Goal: Task Accomplishment & Management: Use online tool/utility

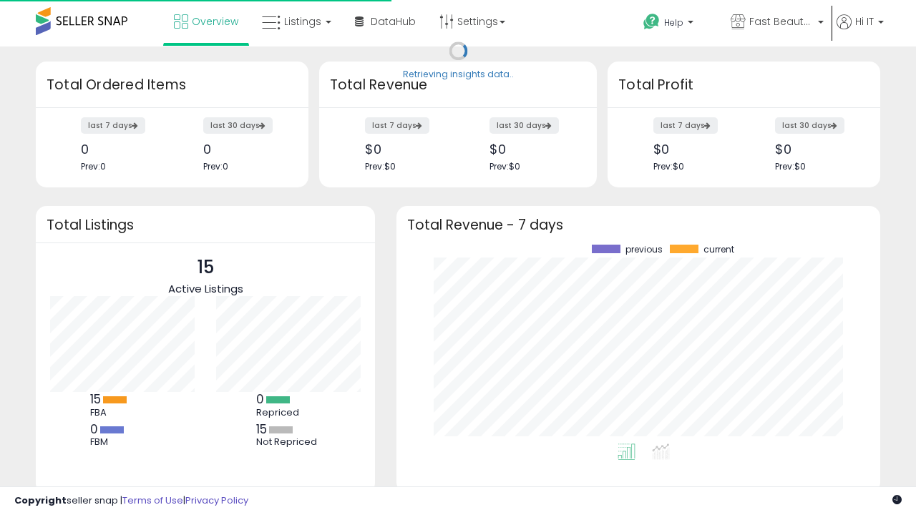
scroll to position [199, 455]
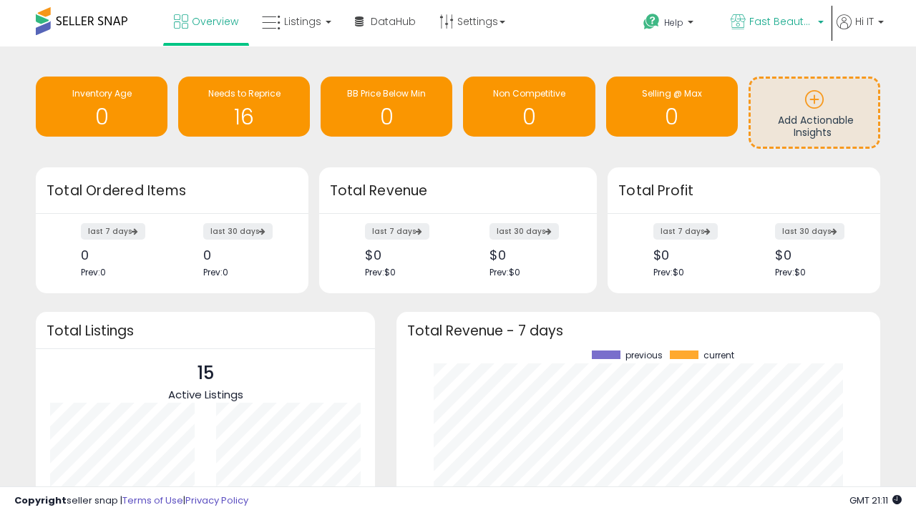
click at [776, 23] on span "Fast Beauty ([GEOGRAPHIC_DATA])" at bounding box center [782, 21] width 64 height 14
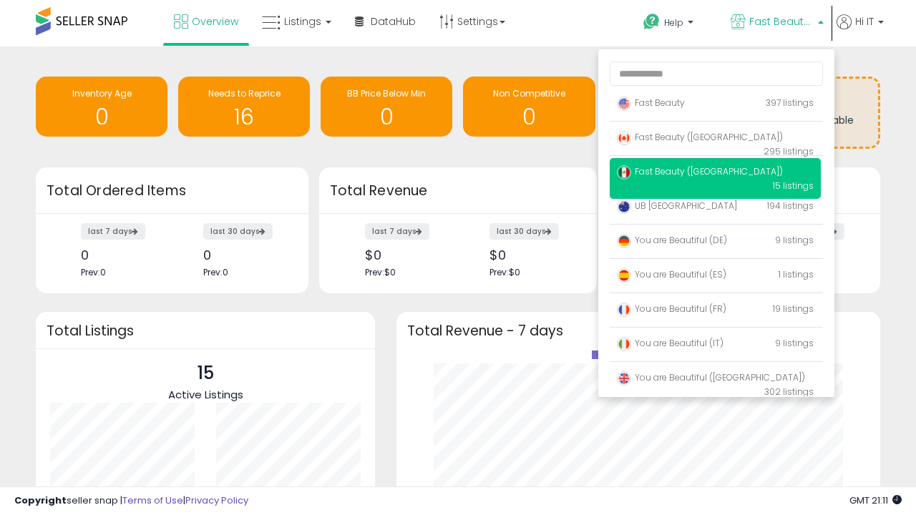
click at [715, 174] on span "Fast Beauty ([GEOGRAPHIC_DATA])" at bounding box center [700, 171] width 166 height 12
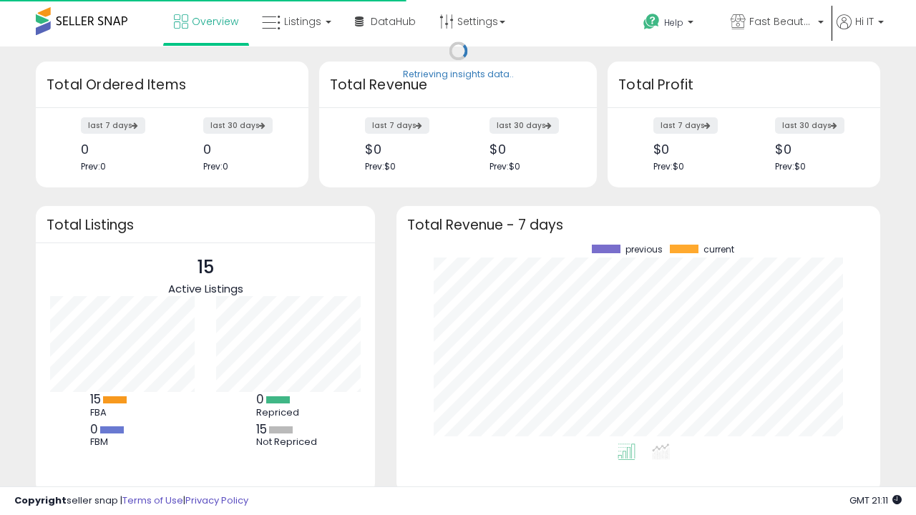
scroll to position [199, 455]
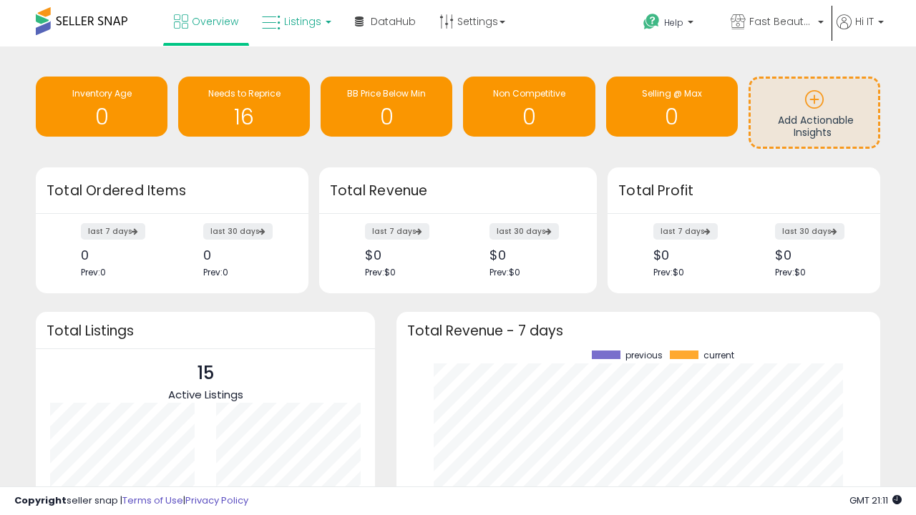
click at [295, 21] on span "Listings" at bounding box center [302, 21] width 37 height 14
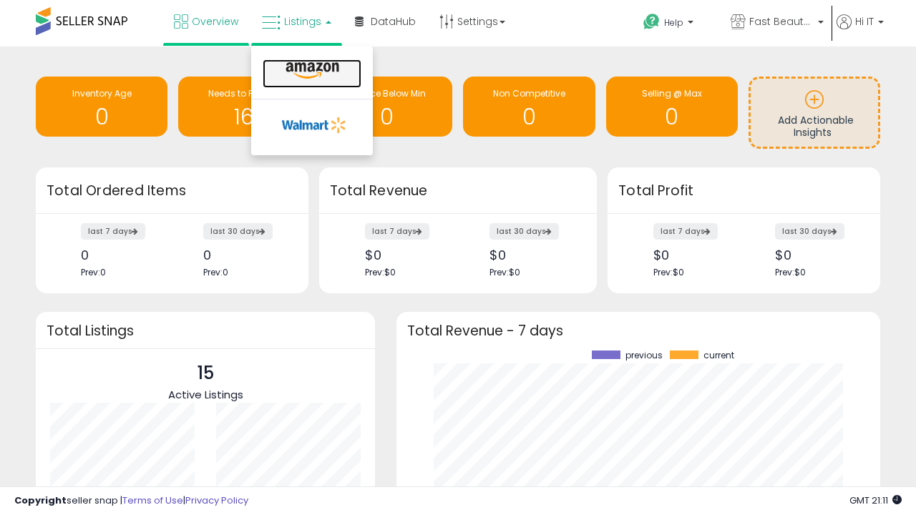
click at [311, 71] on icon at bounding box center [312, 71] width 62 height 19
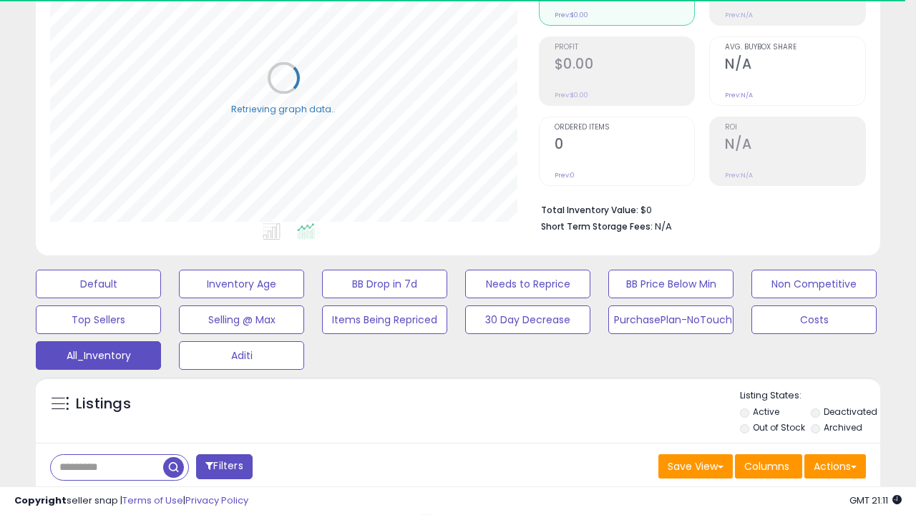
click at [102, 498] on span "Last 30 Days" at bounding box center [104, 505] width 62 height 14
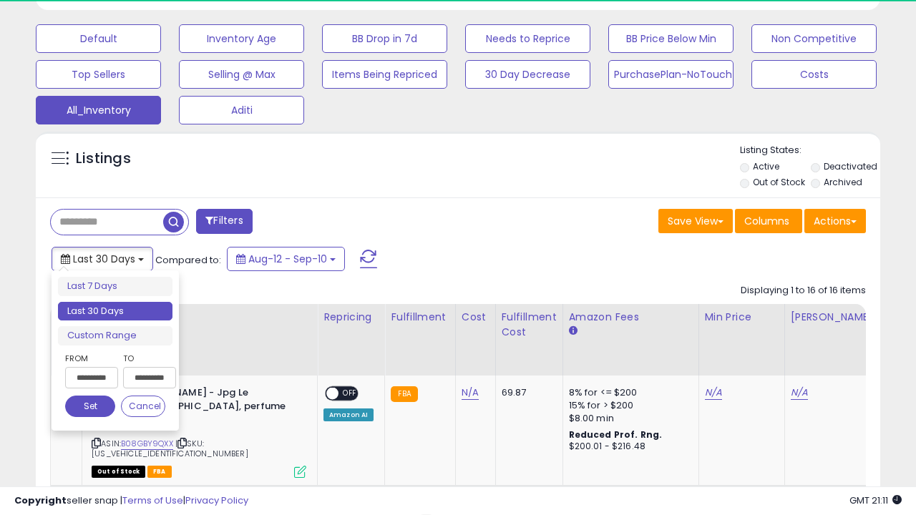
scroll to position [294, 488]
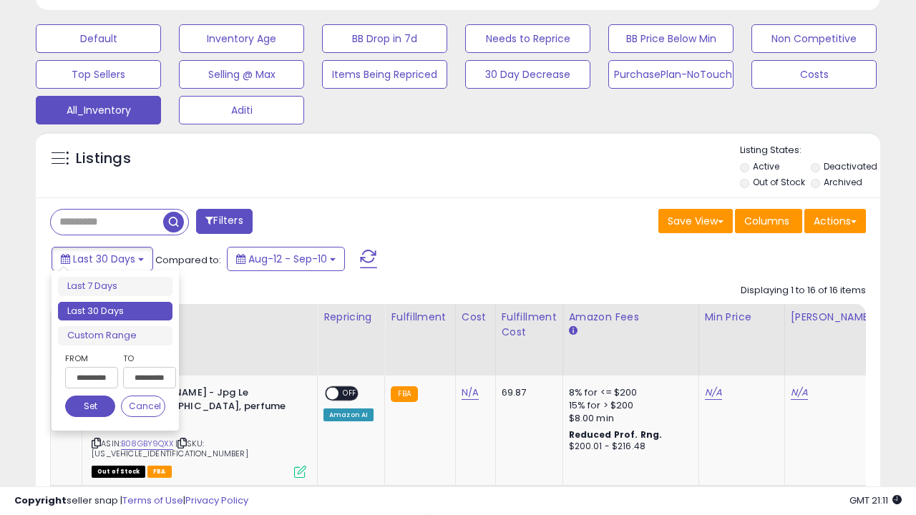
click at [115, 311] on li "Last 30 Days" at bounding box center [115, 311] width 115 height 19
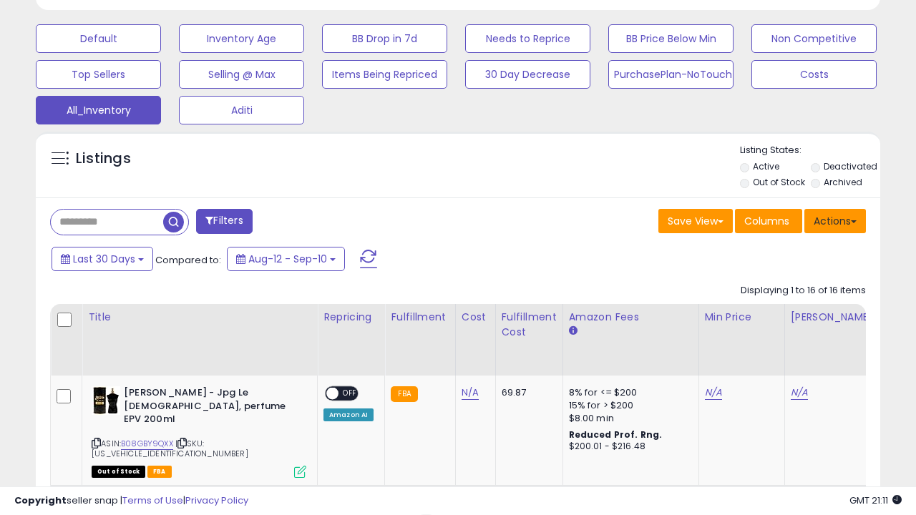
click at [835, 220] on button "Actions" at bounding box center [836, 221] width 62 height 24
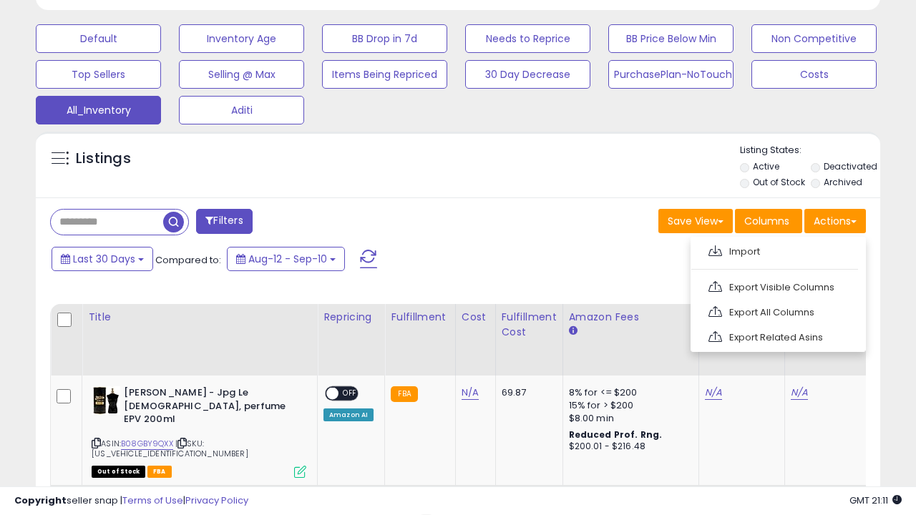
click at [777, 311] on link "Export All Columns" at bounding box center [777, 312] width 157 height 22
